Goal: Use online tool/utility: Utilize a website feature to perform a specific function

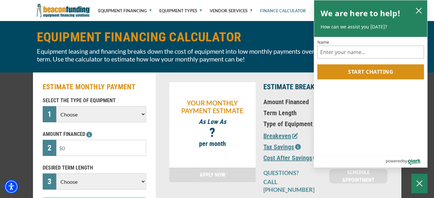
scroll to position [65, 0]
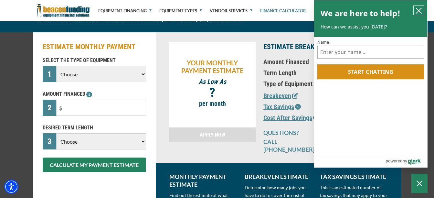
click at [420, 11] on icon "close chatbox" at bounding box center [418, 10] width 6 height 6
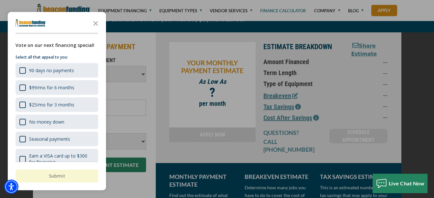
click at [97, 21] on icon "Close the survey" at bounding box center [95, 22] width 13 height 13
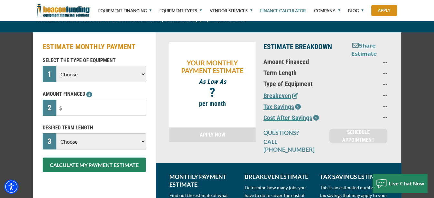
click at [140, 74] on select "Choose Backhoe Boom/Bucket Truck Chipper Commercial Mower Crane DTG/DTF Printin…" at bounding box center [100, 74] width 89 height 16
select select "9"
click at [56, 66] on select "Choose Backhoe Boom/Bucket Truck Chipper Commercial Mower Crane DTG/DTF Printin…" at bounding box center [100, 74] width 89 height 16
click at [68, 108] on input "text" at bounding box center [100, 108] width 89 height 16
drag, startPoint x: 68, startPoint y: 108, endPoint x: 63, endPoint y: 107, distance: 5.6
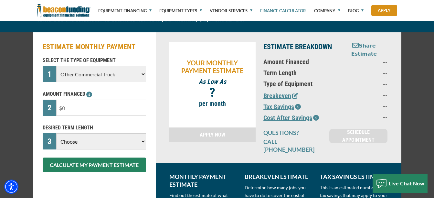
click at [63, 107] on input "text" at bounding box center [100, 108] width 89 height 16
type input "$40,000"
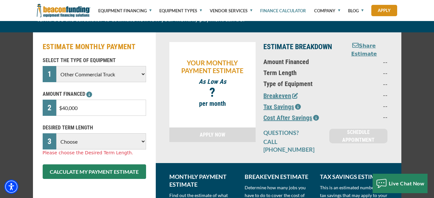
click at [142, 141] on select "Choose 36 Months 48 Months 60 Months" at bounding box center [100, 141] width 89 height 16
select select "60"
click at [56, 133] on select "Choose 36 Months 48 Months 60 Months" at bounding box center [100, 141] width 89 height 16
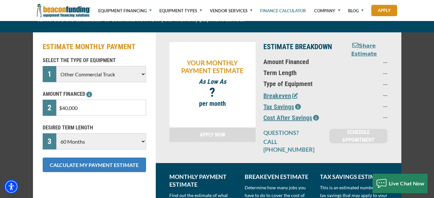
click at [77, 168] on button "CALCULATE MY PAYMENT ESTIMATE" at bounding box center [94, 164] width 103 height 15
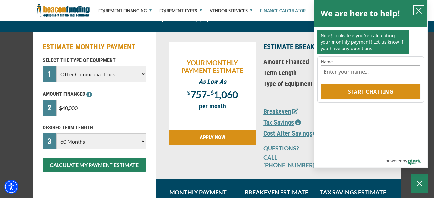
click at [418, 9] on icon "close chatbox" at bounding box center [418, 10] width 6 height 6
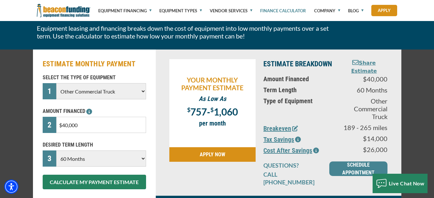
scroll to position [32, 0]
